Goal: Use online tool/utility: Utilize a website feature to perform a specific function

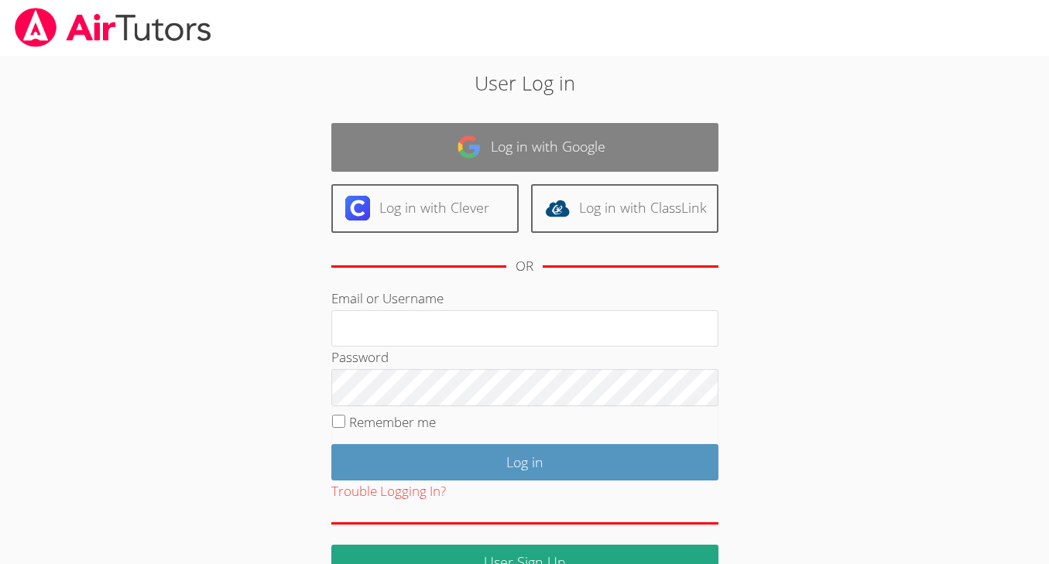
click at [518, 163] on link "Log in with Google" at bounding box center [524, 147] width 387 height 49
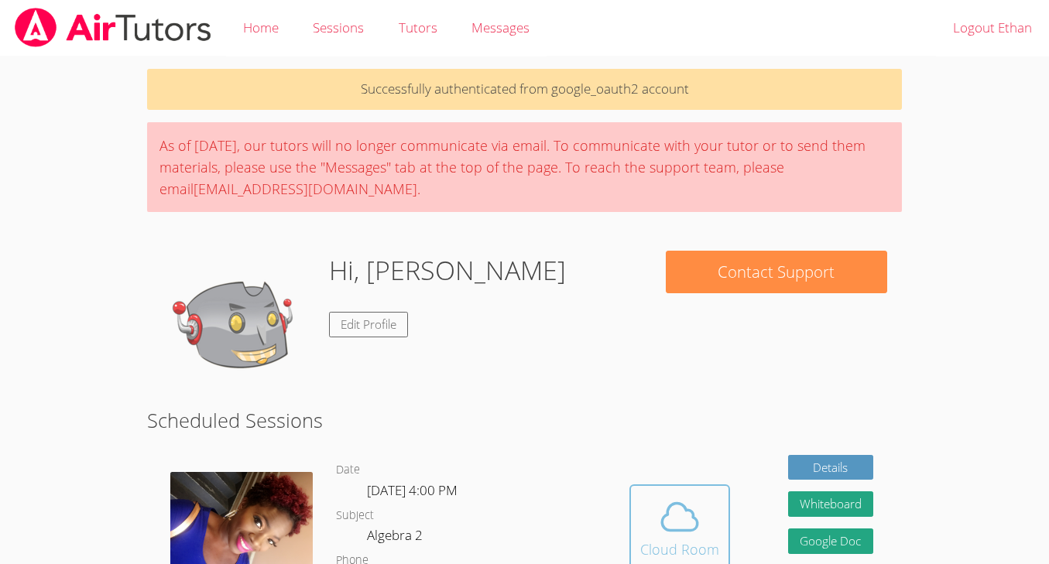
click at [674, 495] on icon at bounding box center [679, 516] width 43 height 43
click at [684, 495] on icon at bounding box center [679, 516] width 43 height 43
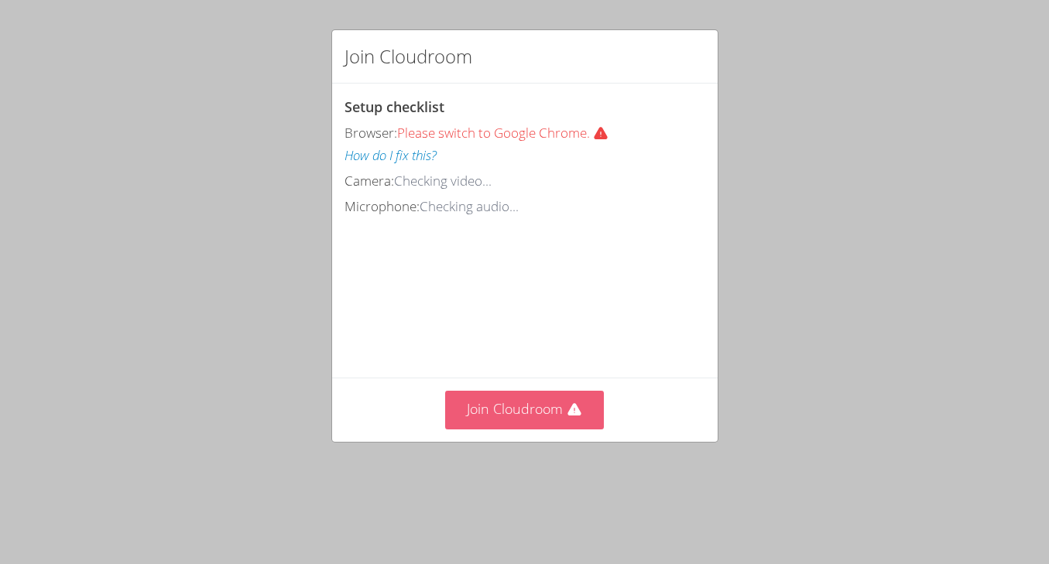
click at [536, 402] on button "Join Cloudroom" at bounding box center [524, 410] width 159 height 38
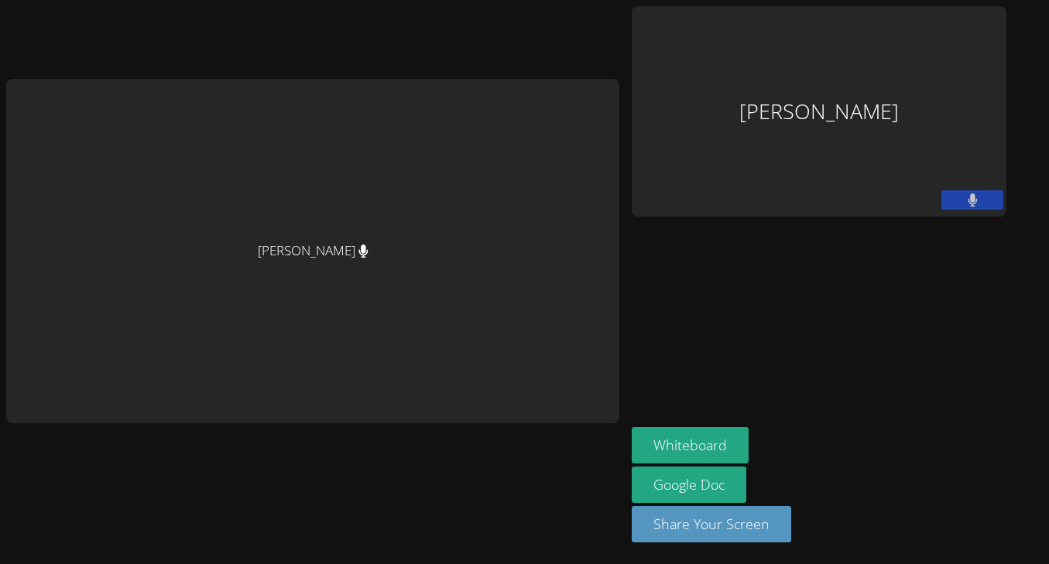
click at [946, 201] on aside "[PERSON_NAME] Whiteboard Google Doc Share Your Screen" at bounding box center [819, 282] width 387 height 564
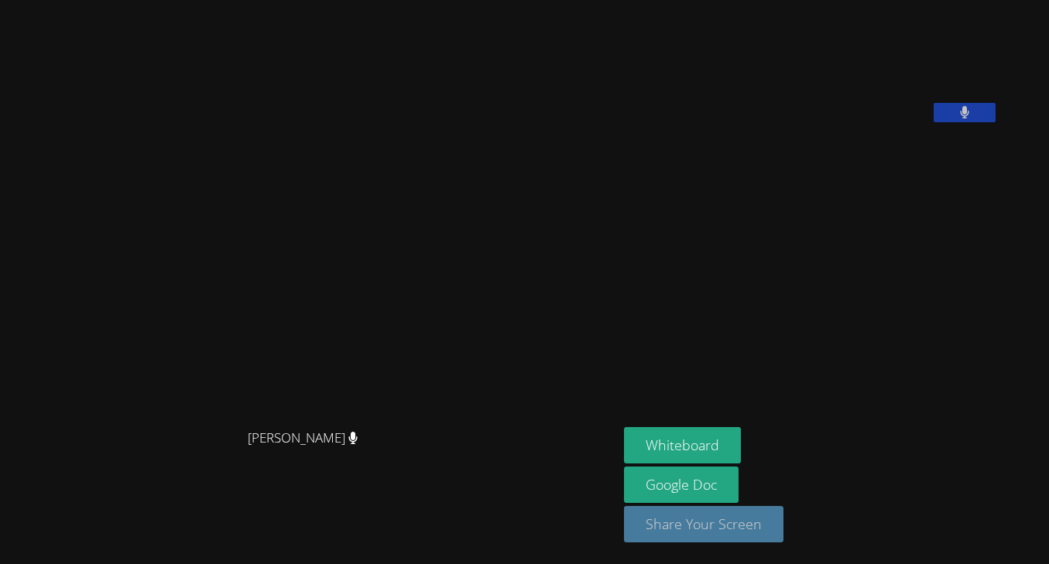
click at [624, 526] on button "Share Your Screen" at bounding box center [703, 524] width 159 height 36
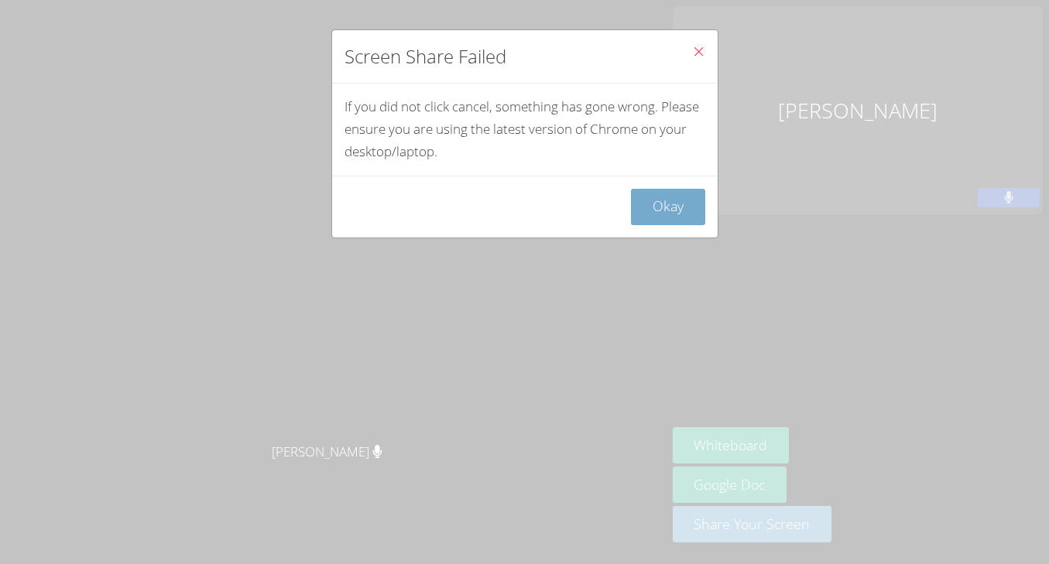
click at [674, 201] on button "Okay" at bounding box center [668, 207] width 74 height 36
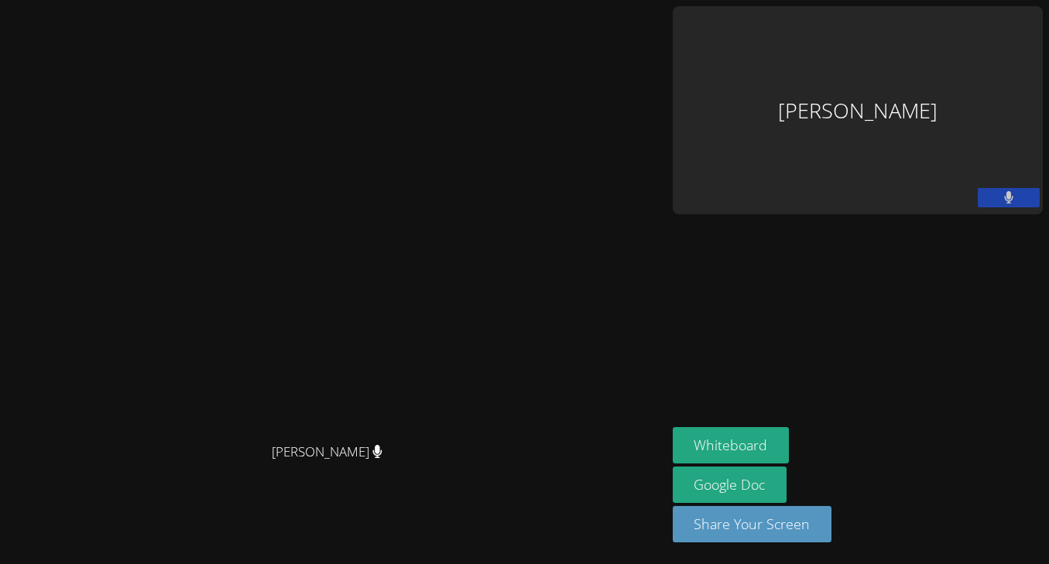
click at [897, 58] on div "[PERSON_NAME]" at bounding box center [858, 110] width 370 height 208
click at [926, 83] on div "[PERSON_NAME]" at bounding box center [858, 110] width 370 height 208
click at [832, 523] on button "Share Your Screen" at bounding box center [752, 524] width 159 height 36
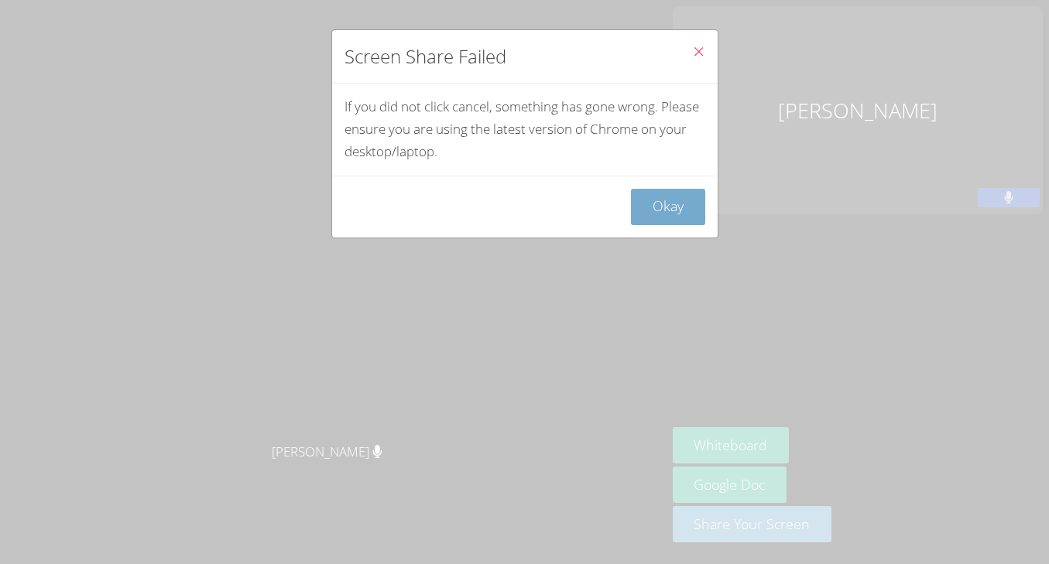
click at [659, 207] on button "Okay" at bounding box center [668, 207] width 74 height 36
